Goal: Communication & Community: Participate in discussion

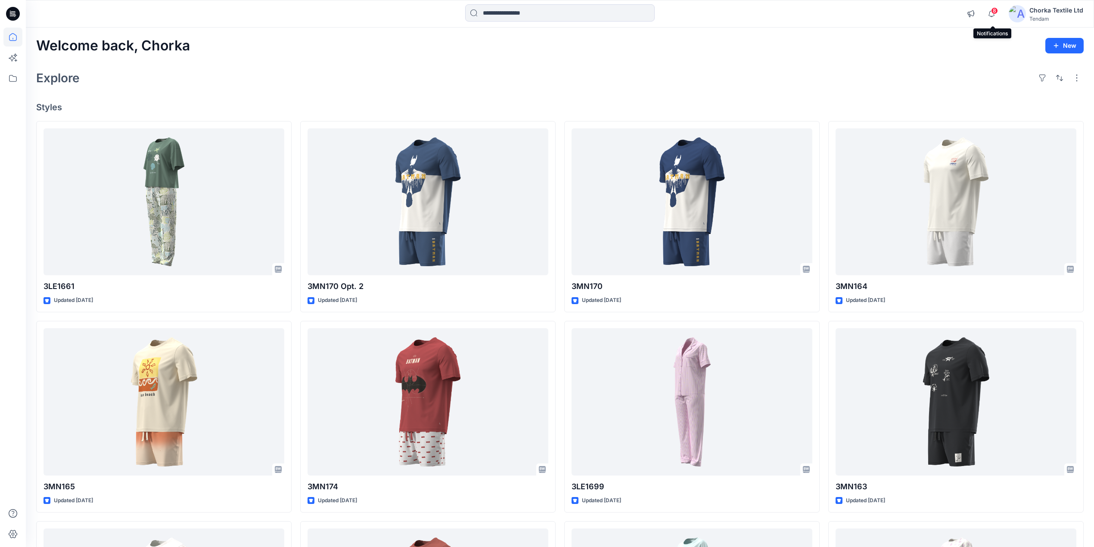
click at [995, 9] on span "8" at bounding box center [994, 10] width 7 height 7
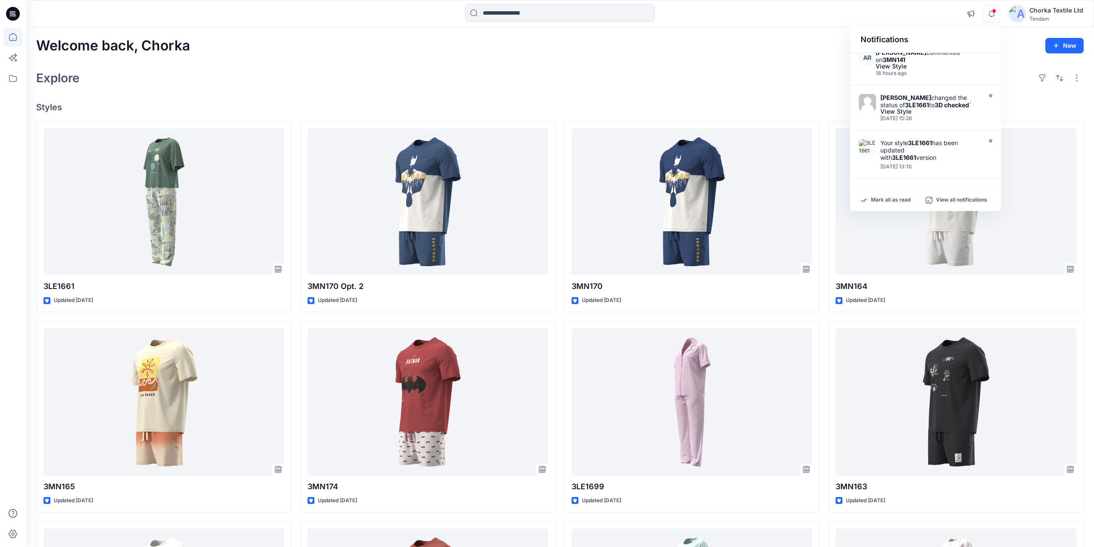
scroll to position [273, 0]
click at [552, 73] on div "Explore" at bounding box center [559, 78] width 1047 height 21
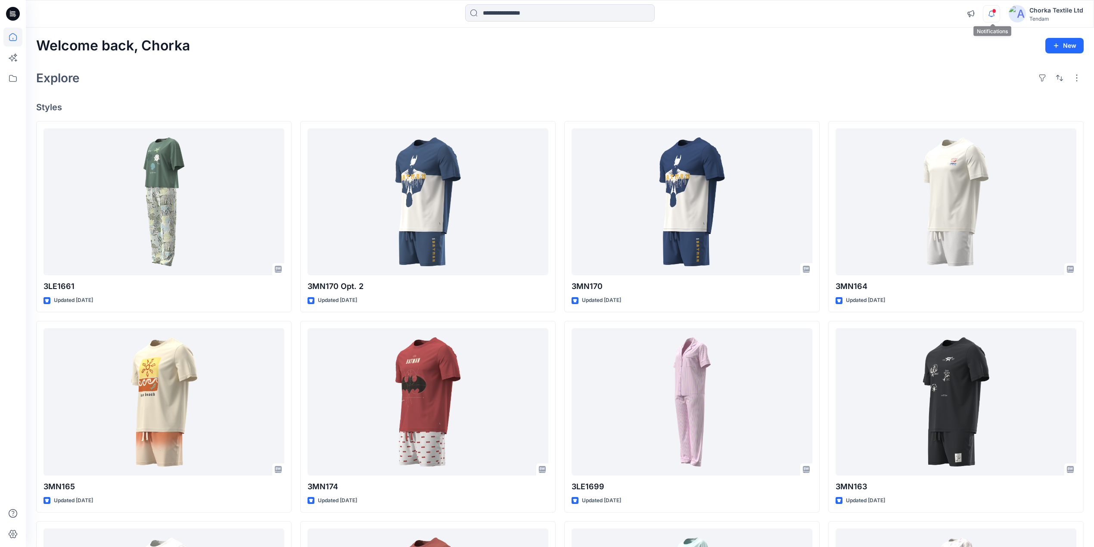
click at [991, 10] on icon "button" at bounding box center [991, 13] width 16 height 17
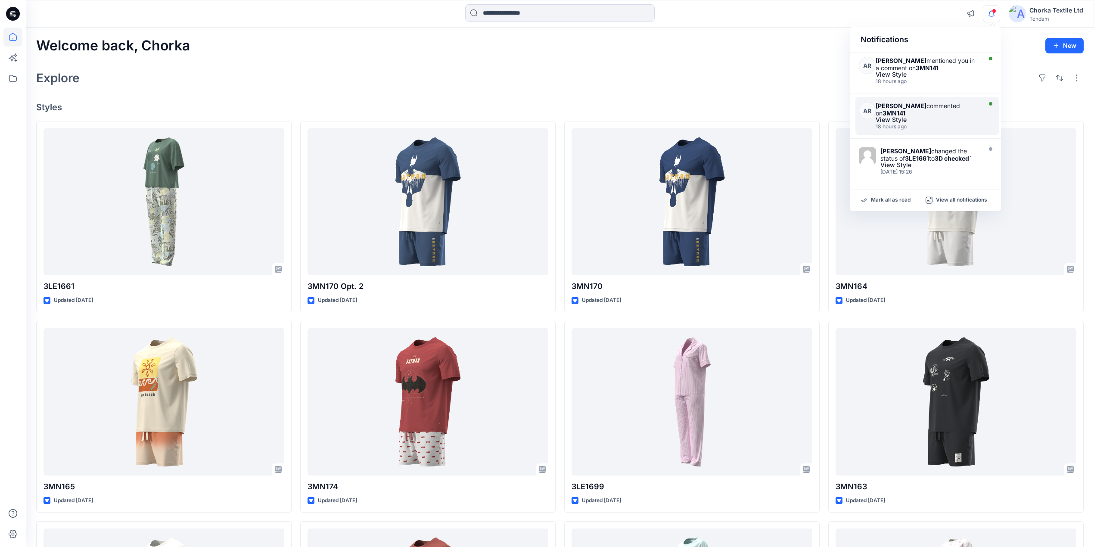
click at [912, 115] on div "[PERSON_NAME] commented on 3MN141" at bounding box center [927, 109] width 103 height 15
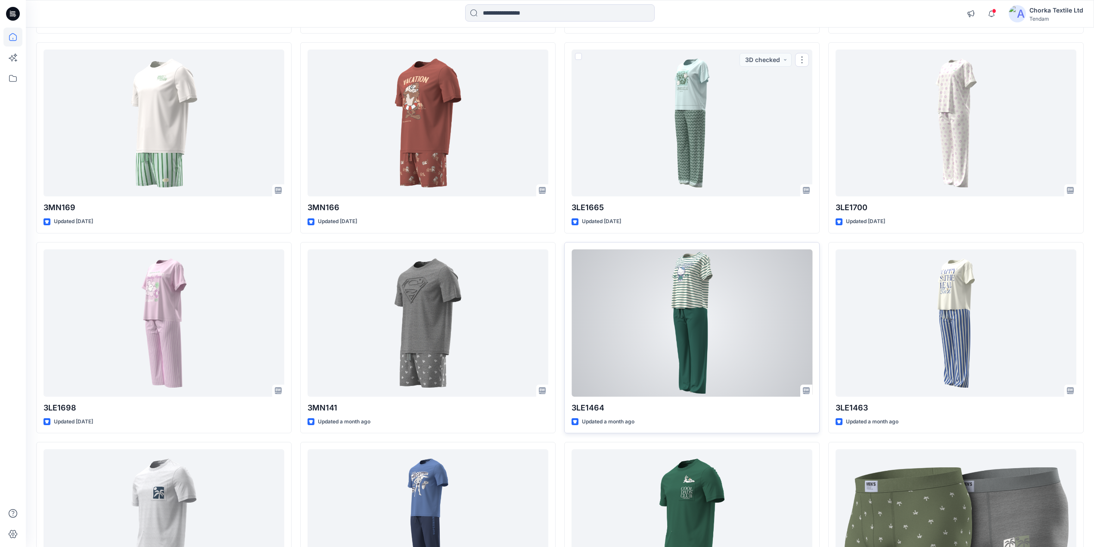
scroll to position [494, 0]
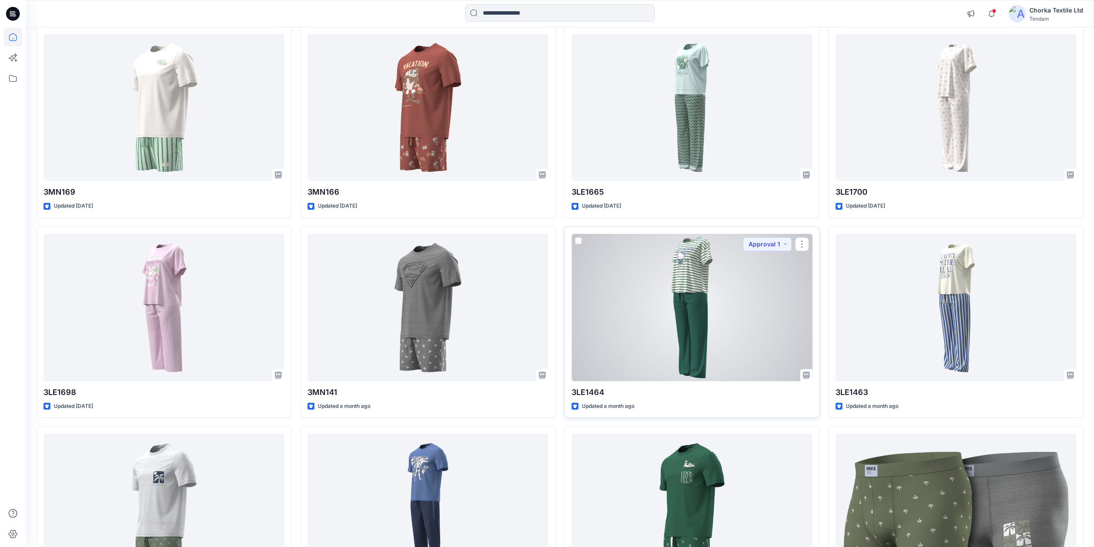
click at [696, 320] on div at bounding box center [692, 307] width 241 height 147
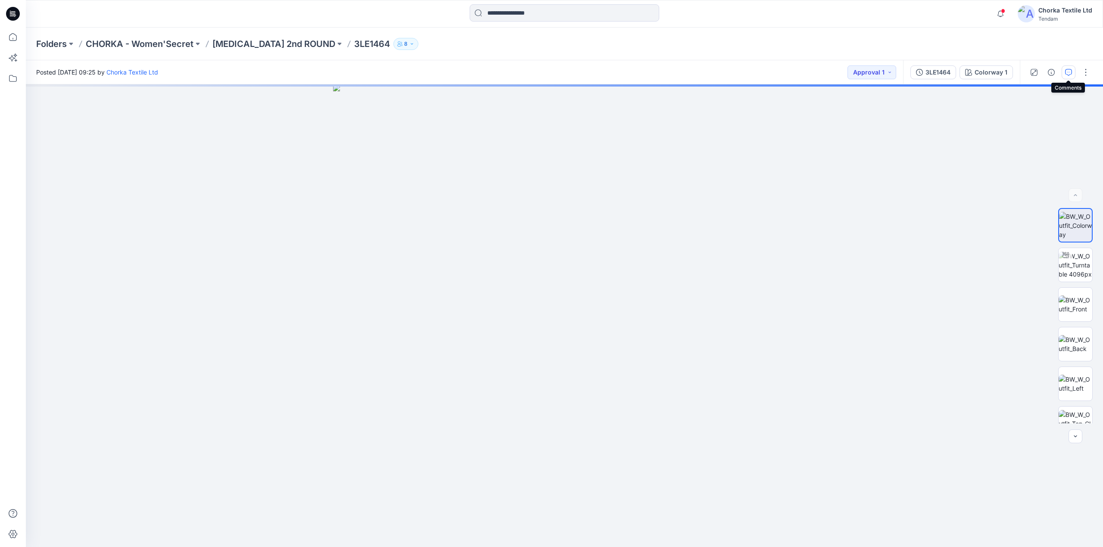
click at [1066, 71] on icon "button" at bounding box center [1068, 72] width 7 height 7
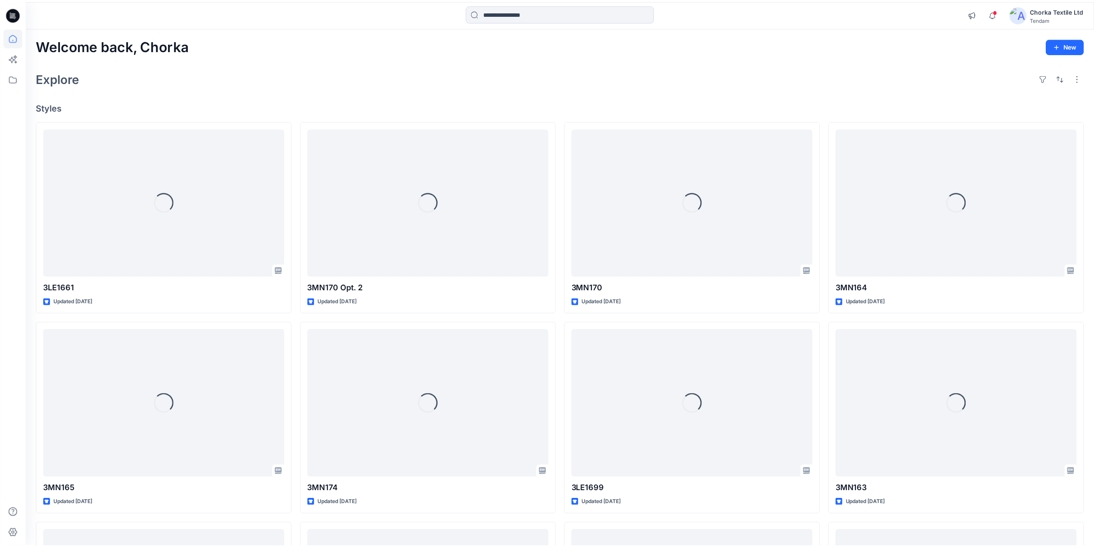
scroll to position [494, 0]
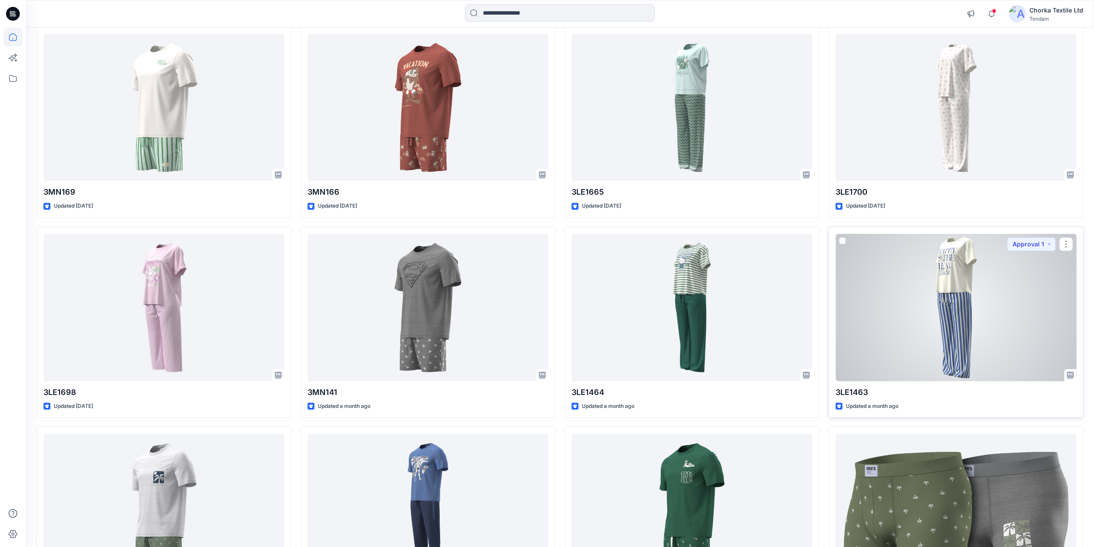
click at [978, 319] on div at bounding box center [956, 307] width 241 height 147
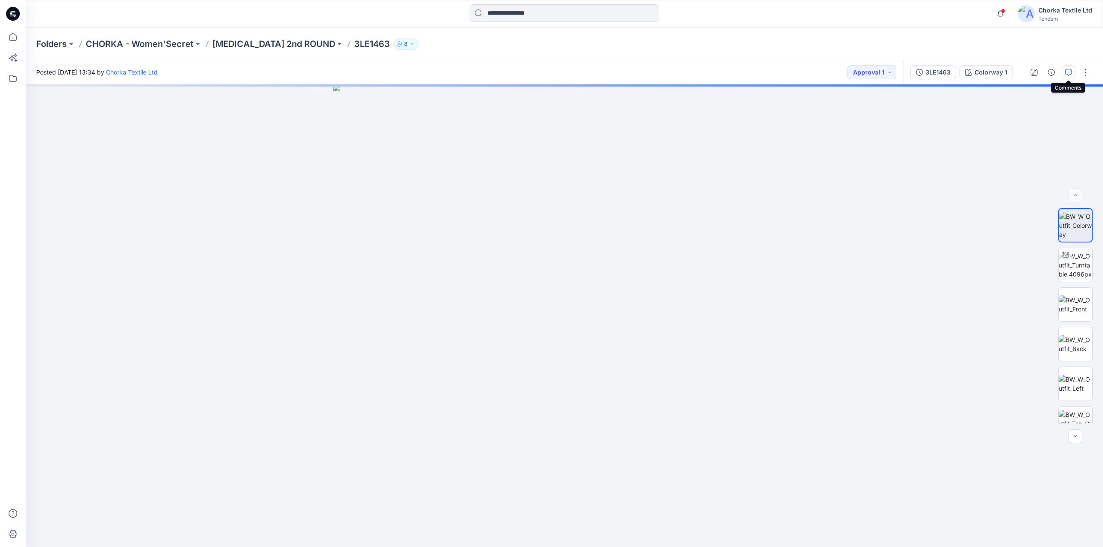
click at [1063, 69] on button "button" at bounding box center [1068, 72] width 14 height 14
